Goal: Use online tool/utility: Utilize a website feature to perform a specific function

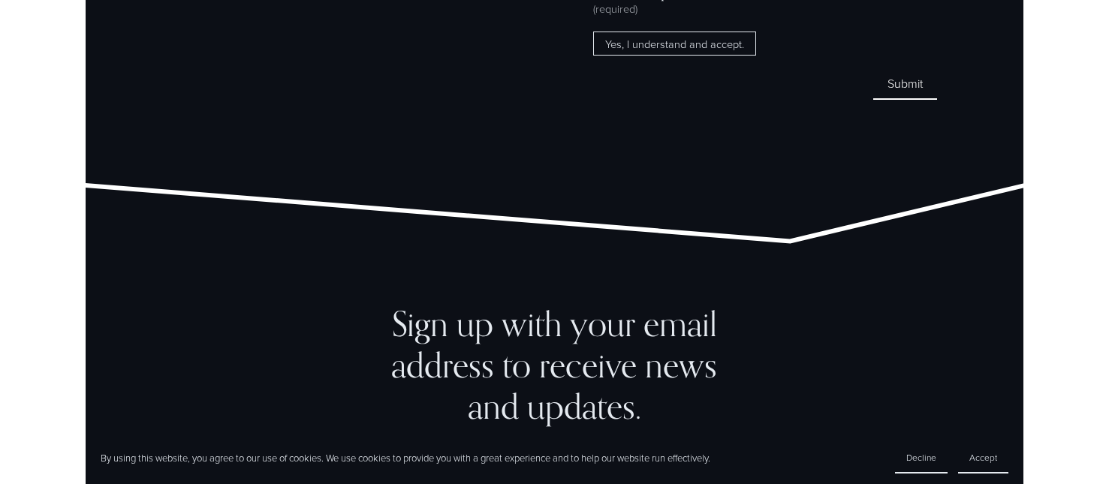
scroll to position [11658, 0]
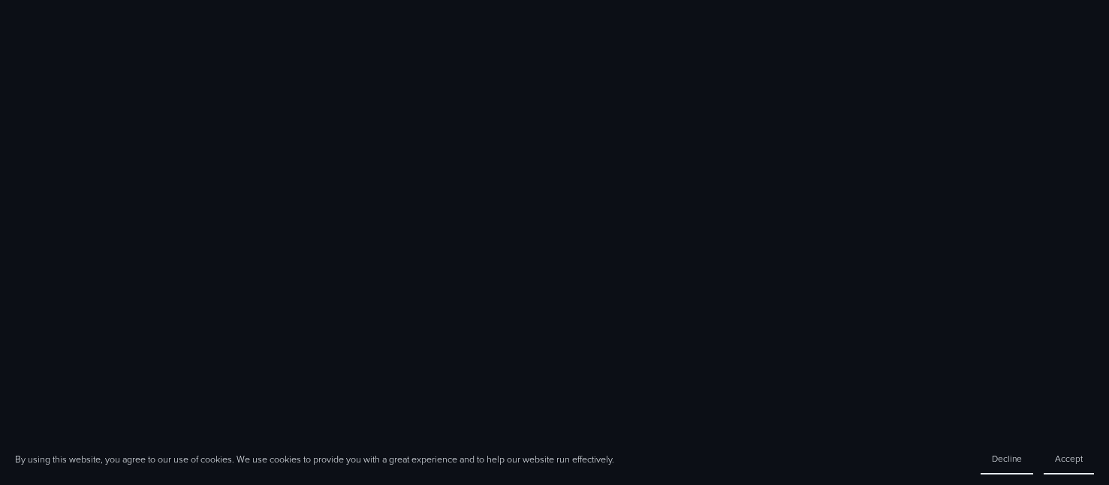
scroll to position [1664, 0]
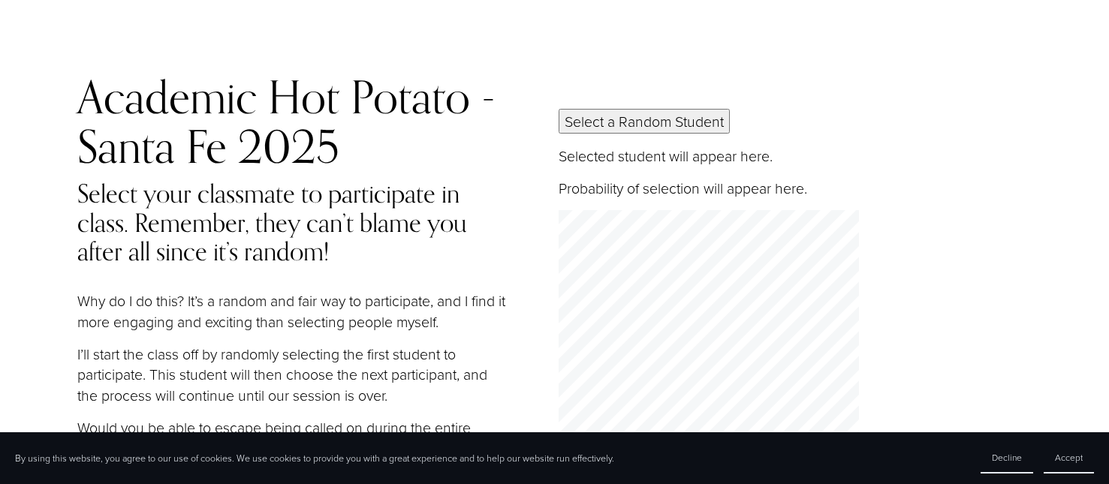
click at [688, 118] on button "Select a Random Student" at bounding box center [644, 121] width 171 height 25
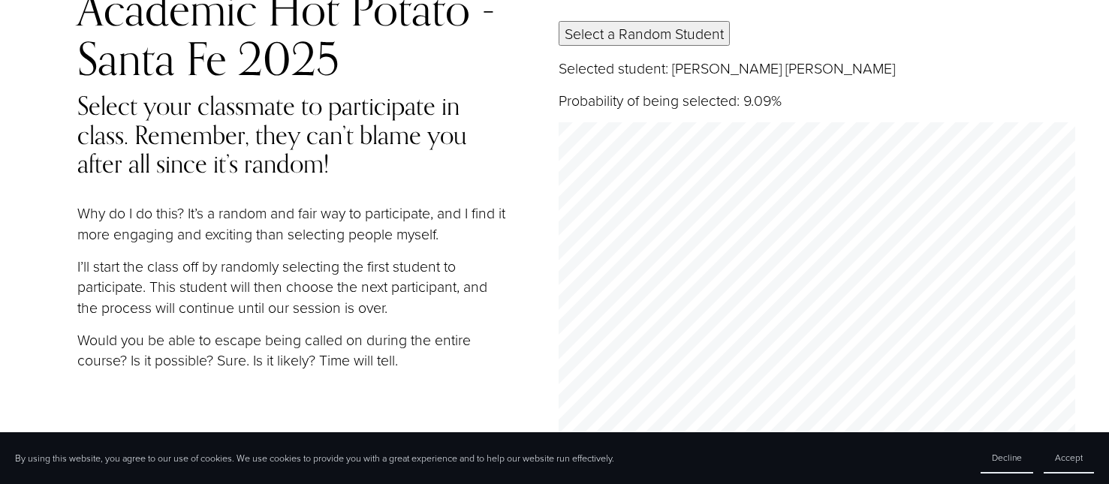
scroll to position [316, 0]
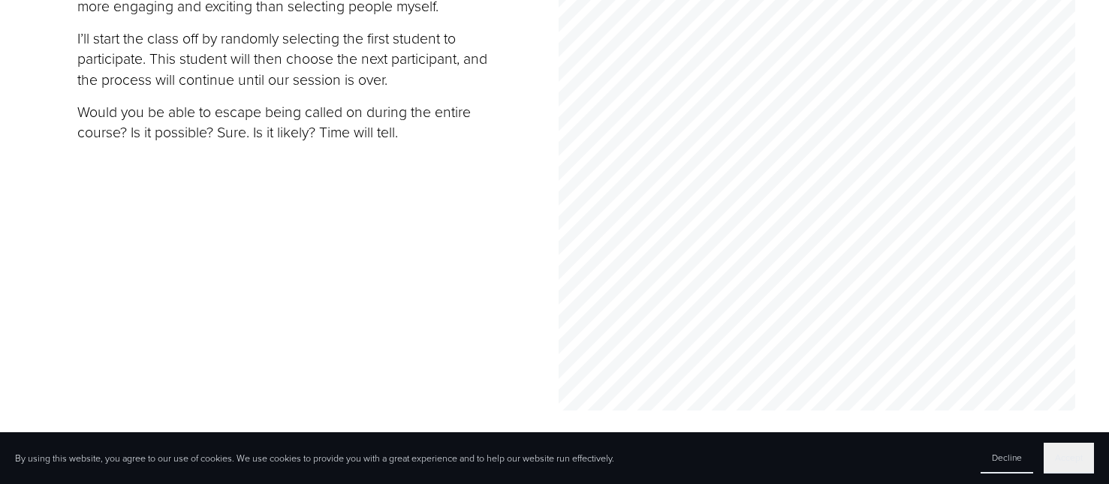
click at [1084, 465] on button "Accept" at bounding box center [1069, 458] width 50 height 31
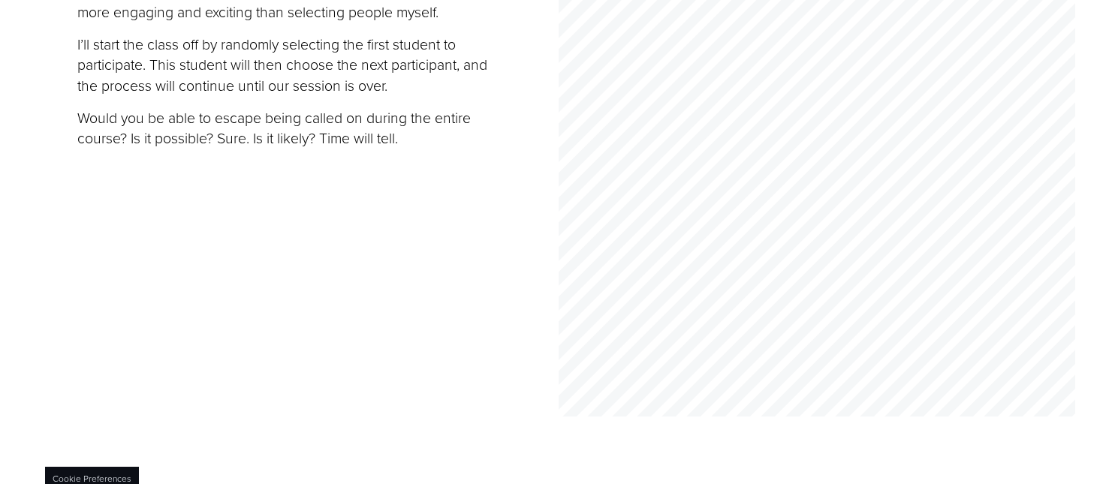
scroll to position [0, 0]
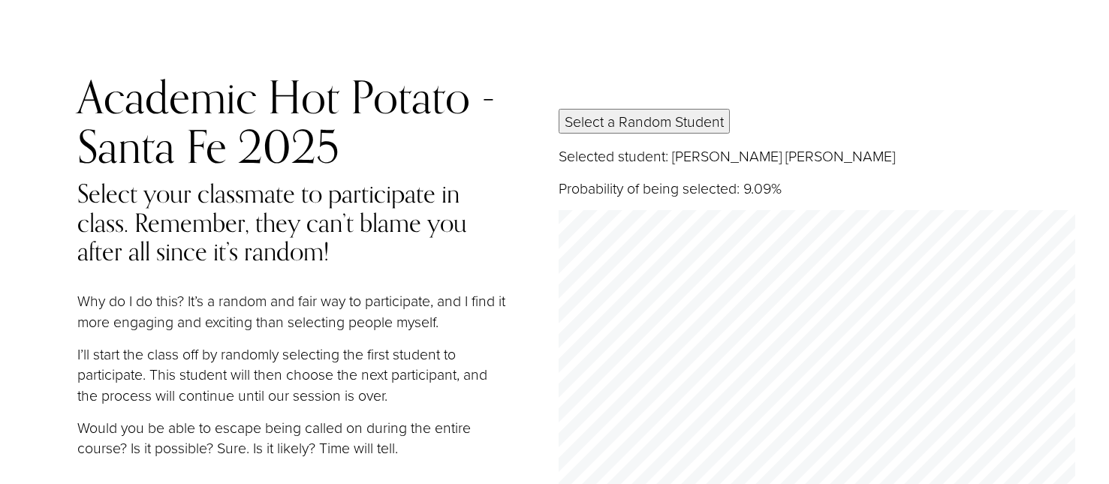
click at [631, 122] on button "Select a Random Student" at bounding box center [644, 121] width 171 height 25
click at [629, 129] on button "Select a Random Student" at bounding box center [644, 121] width 171 height 25
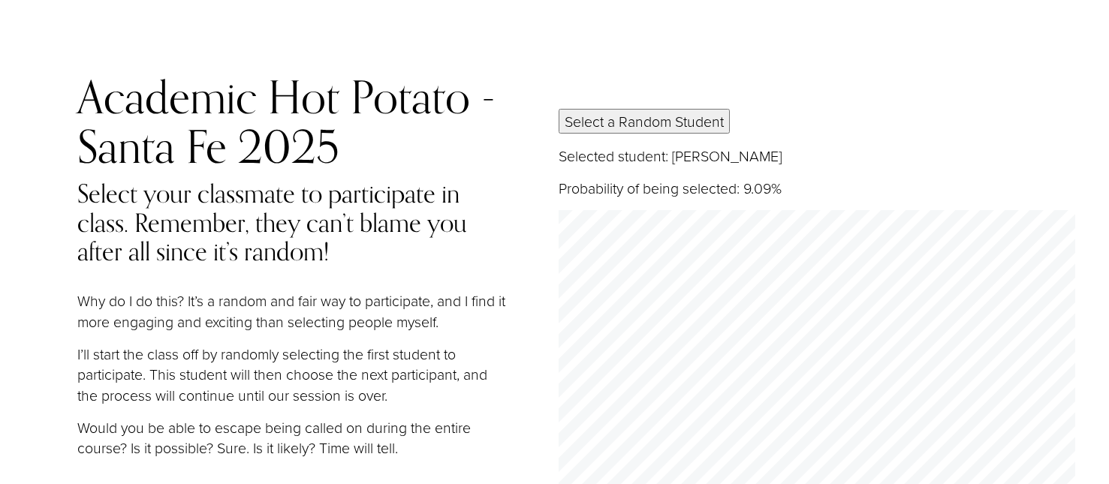
click at [629, 129] on button "Select a Random Student" at bounding box center [644, 121] width 171 height 25
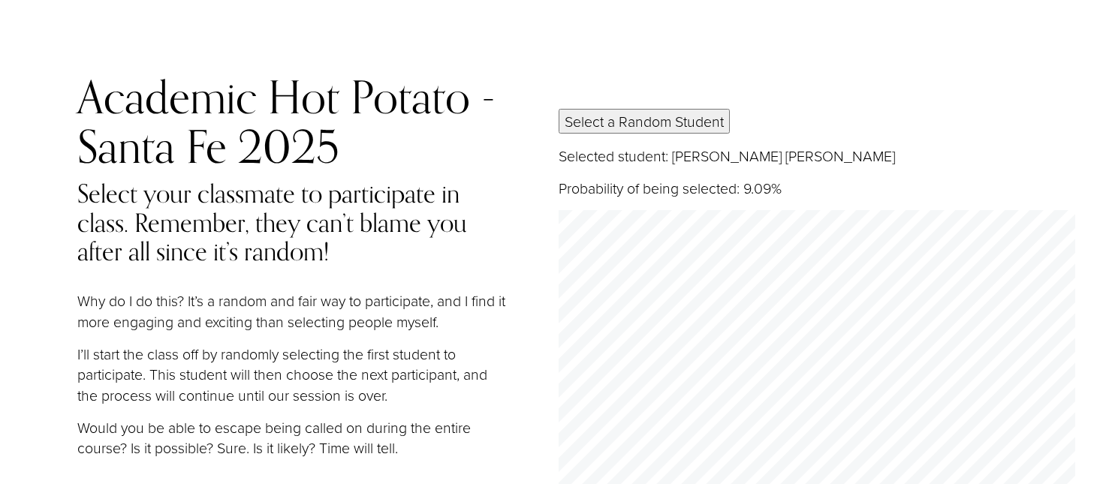
click at [629, 129] on button "Select a Random Student" at bounding box center [644, 121] width 171 height 25
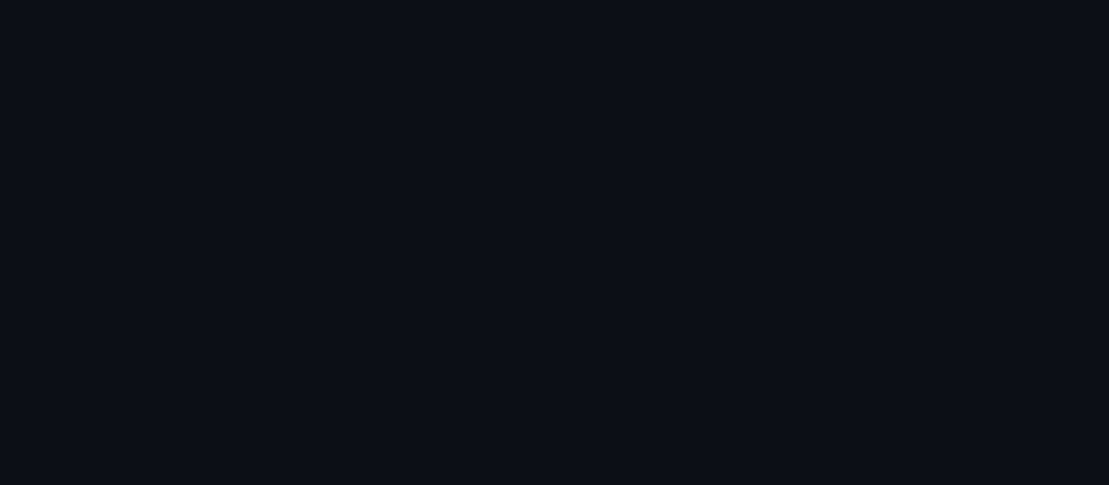
scroll to position [1618, 0]
